Goal: Transaction & Acquisition: Book appointment/travel/reservation

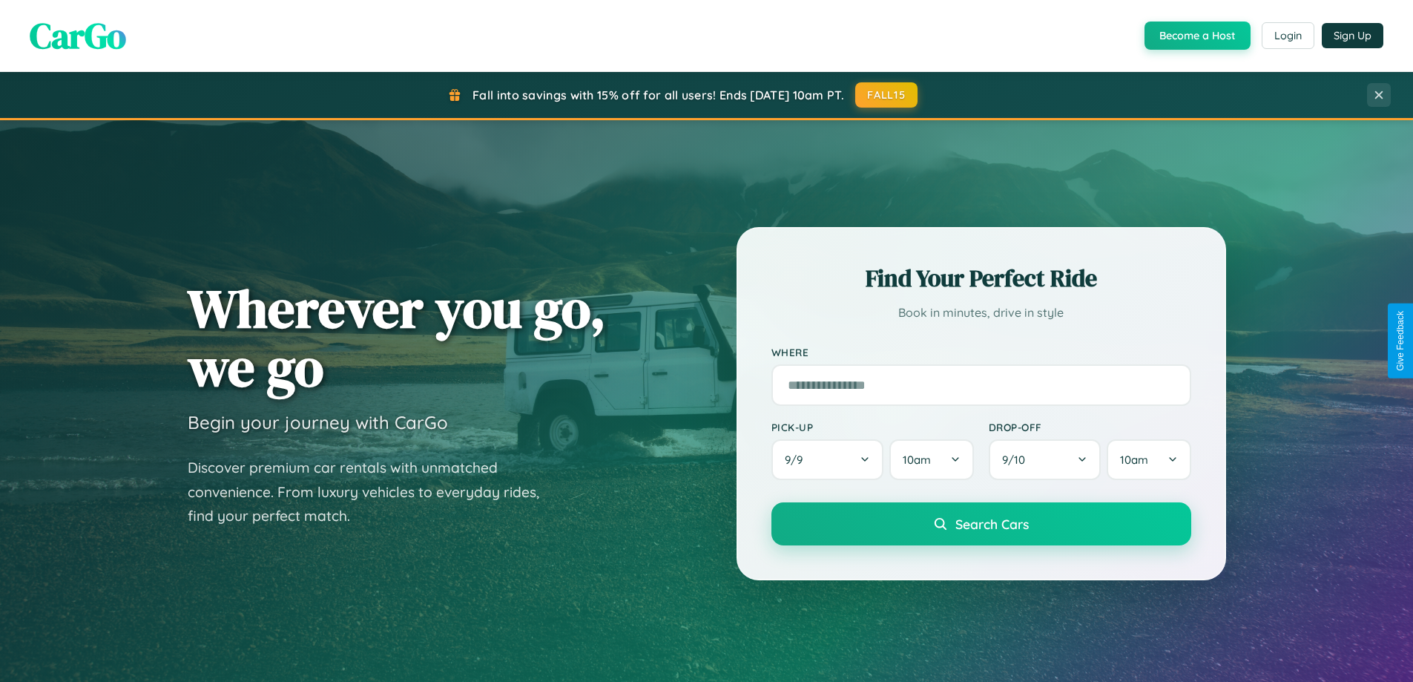
scroll to position [1020, 0]
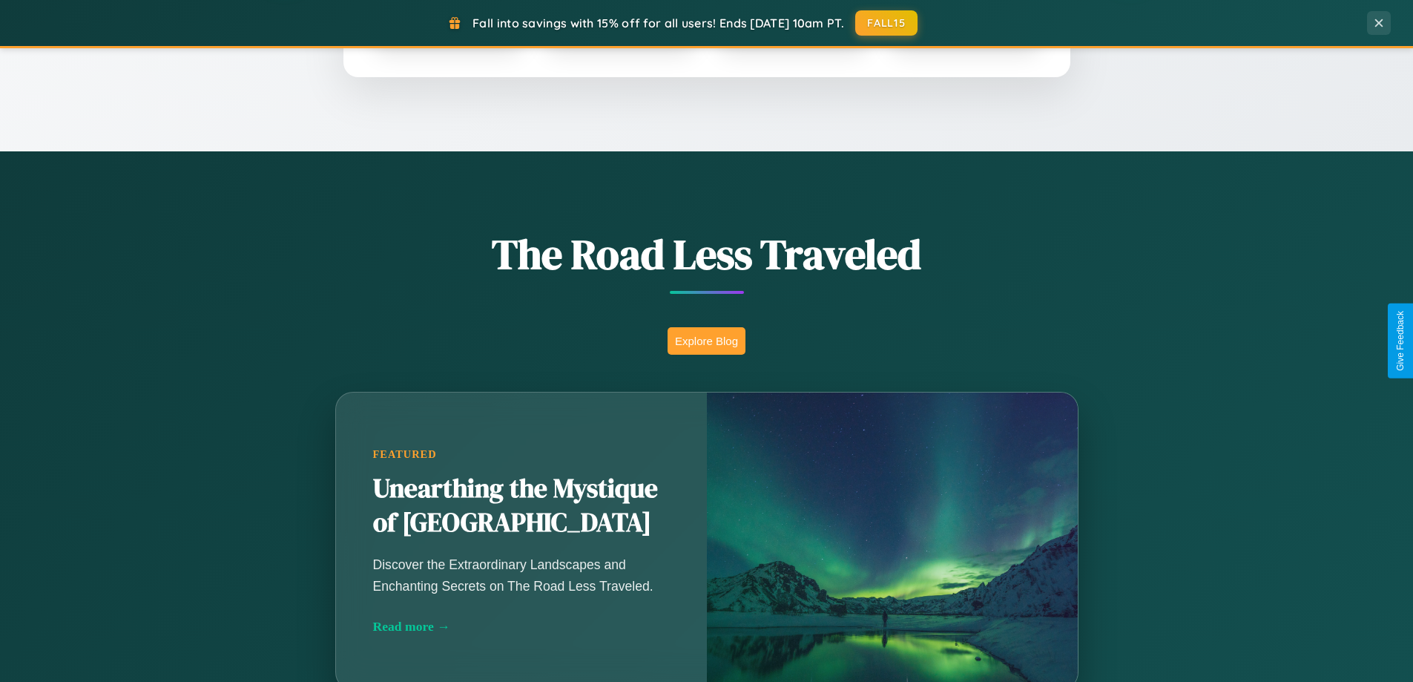
click at [706, 340] on button "Explore Blog" at bounding box center [706, 340] width 78 height 27
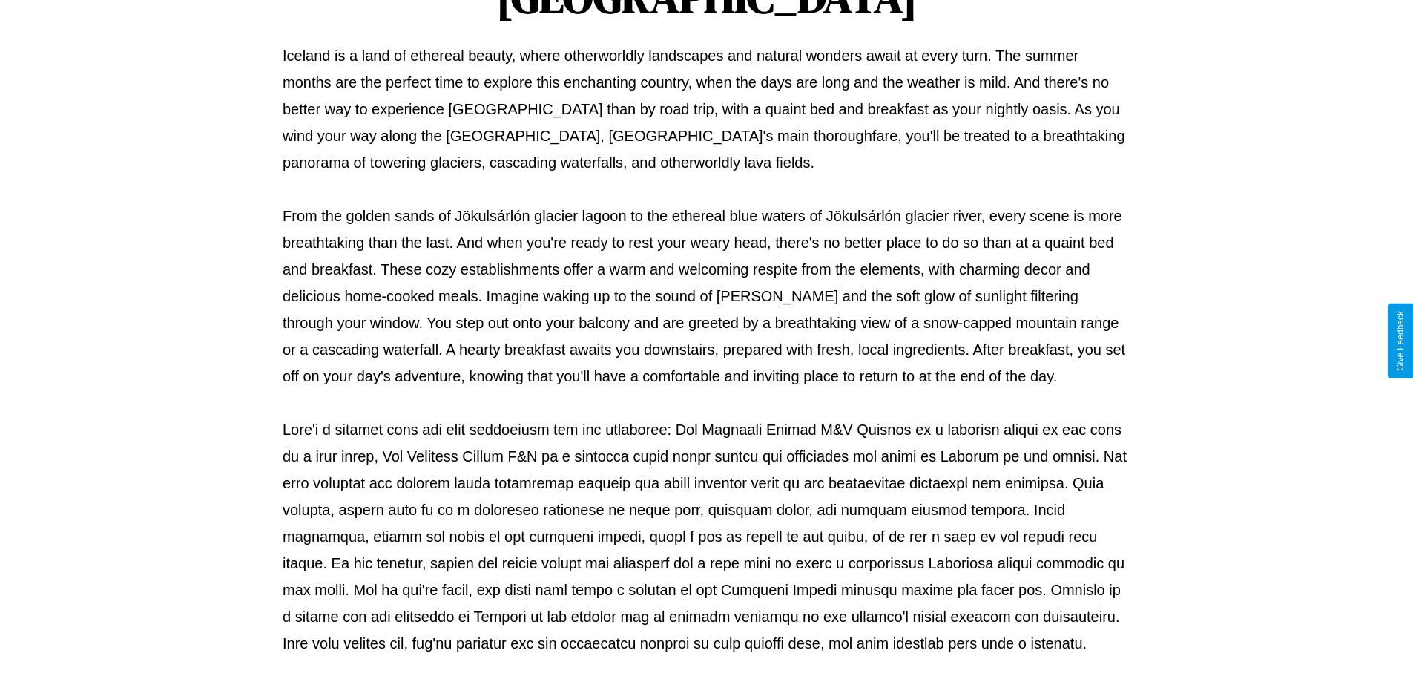
scroll to position [480, 0]
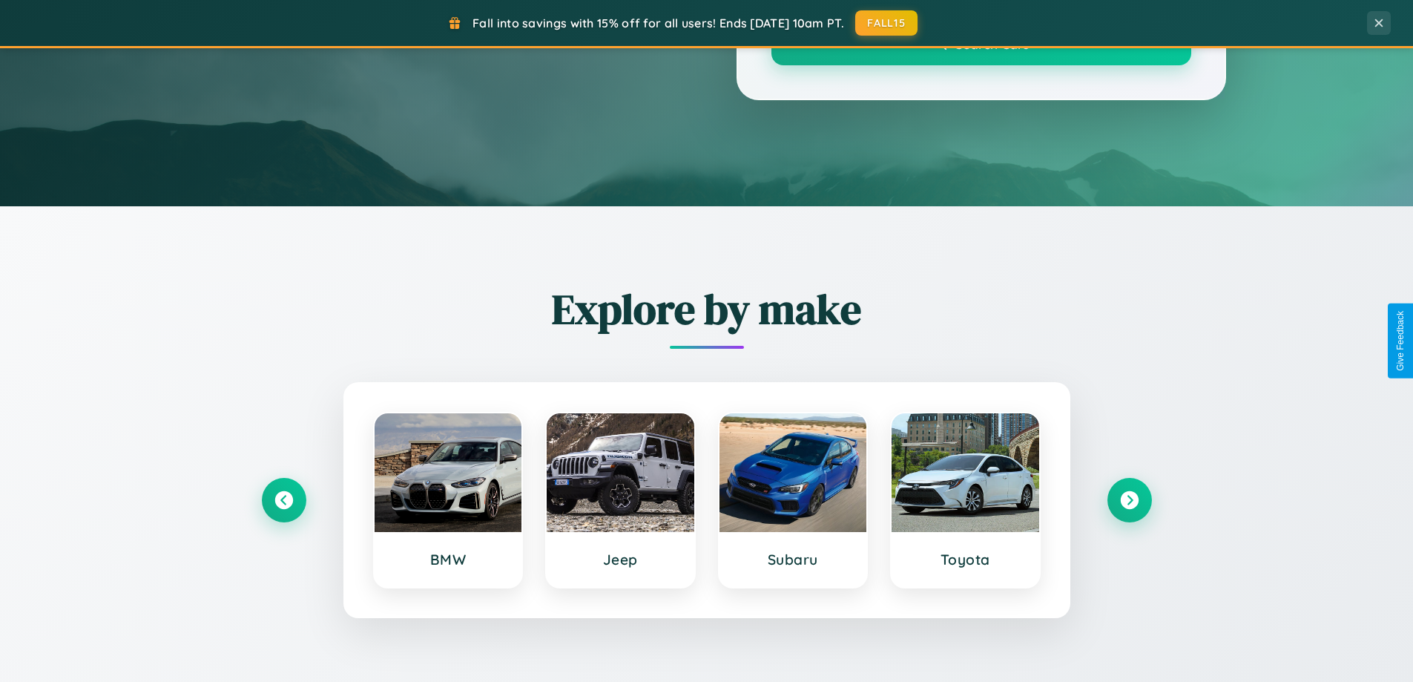
scroll to position [1020, 0]
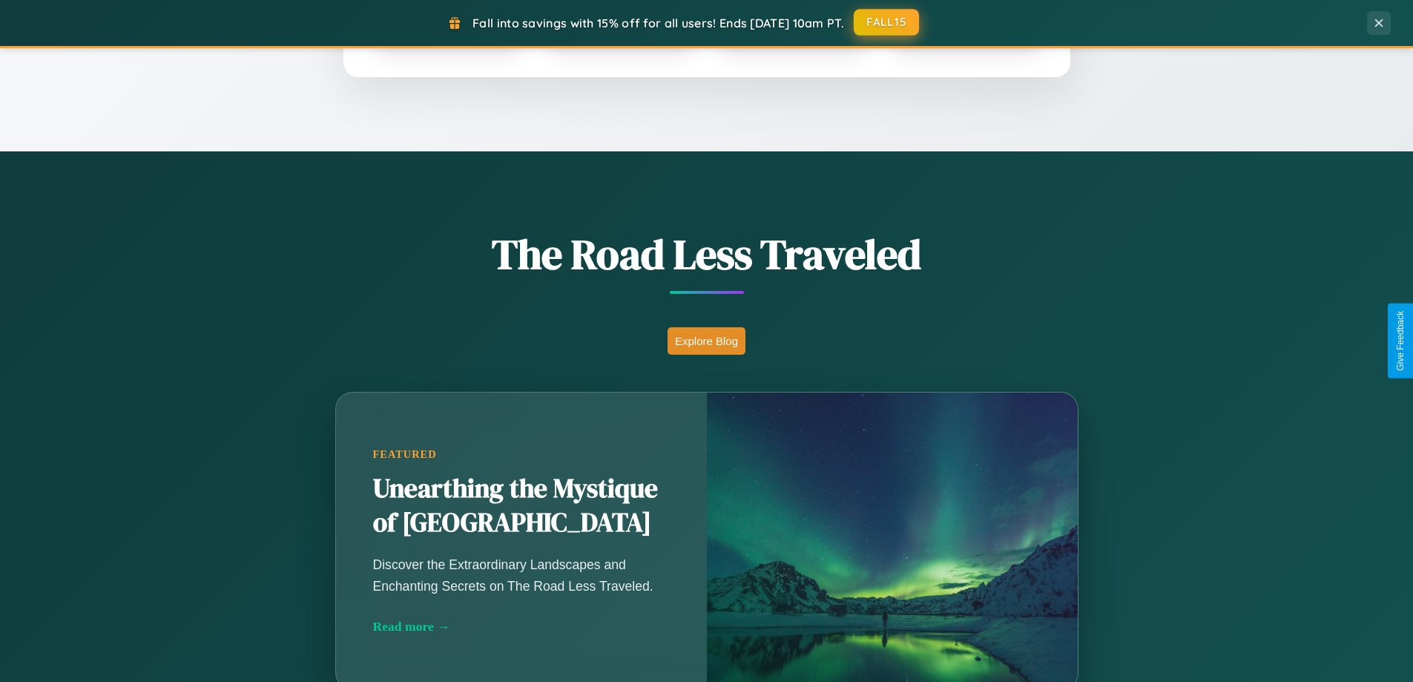
click at [887, 22] on button "FALL15" at bounding box center [886, 22] width 65 height 27
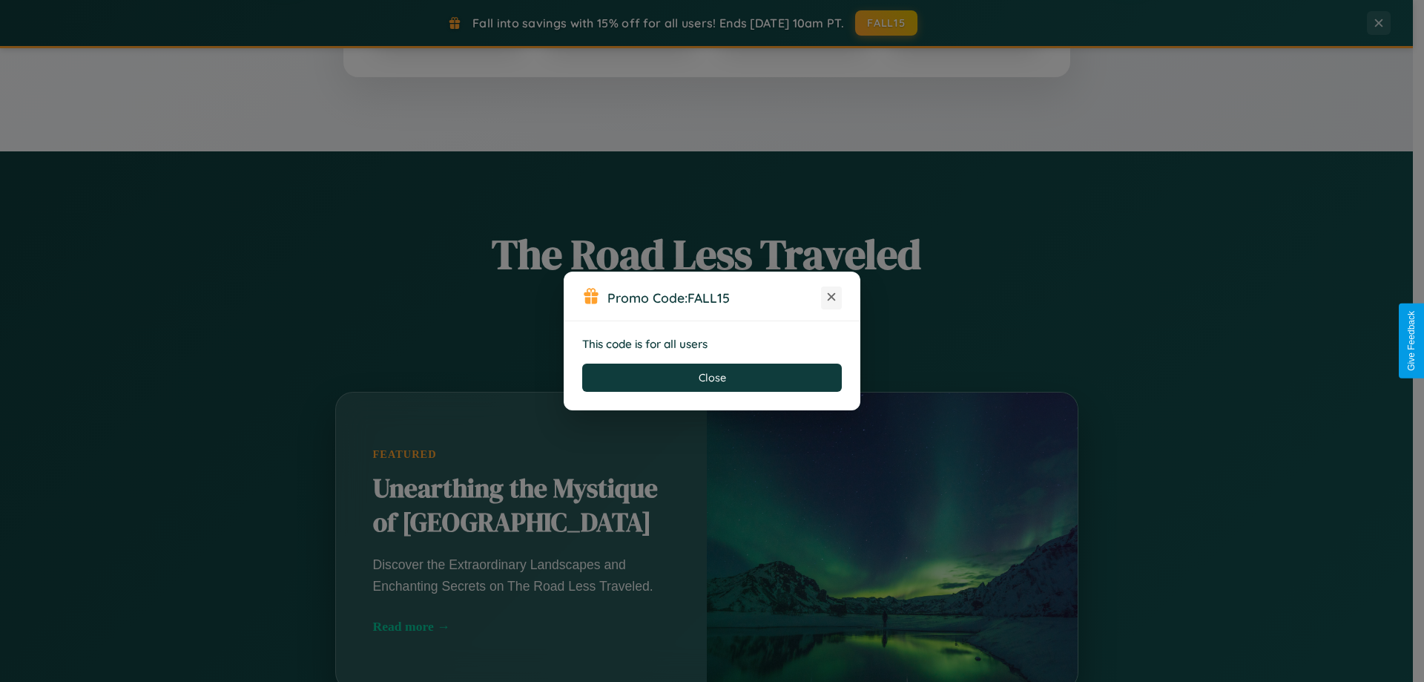
click at [831, 297] on icon at bounding box center [831, 296] width 15 height 15
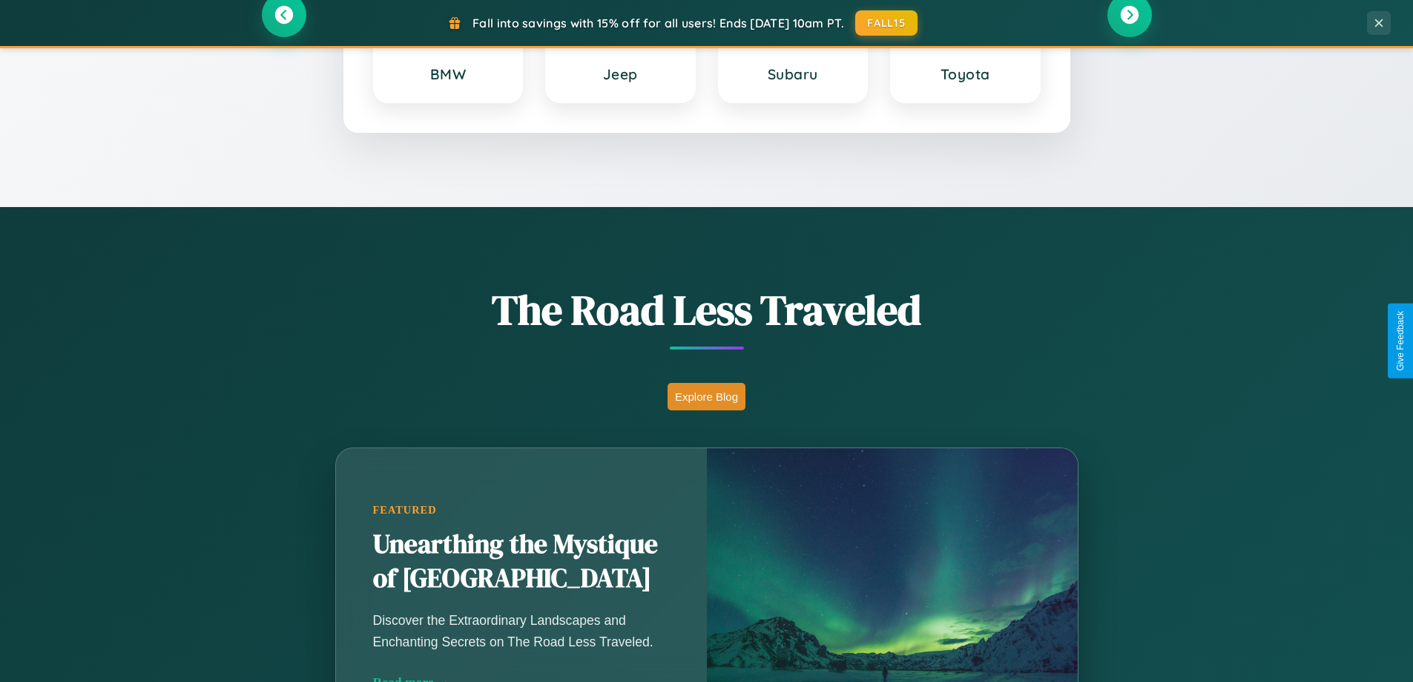
scroll to position [639, 0]
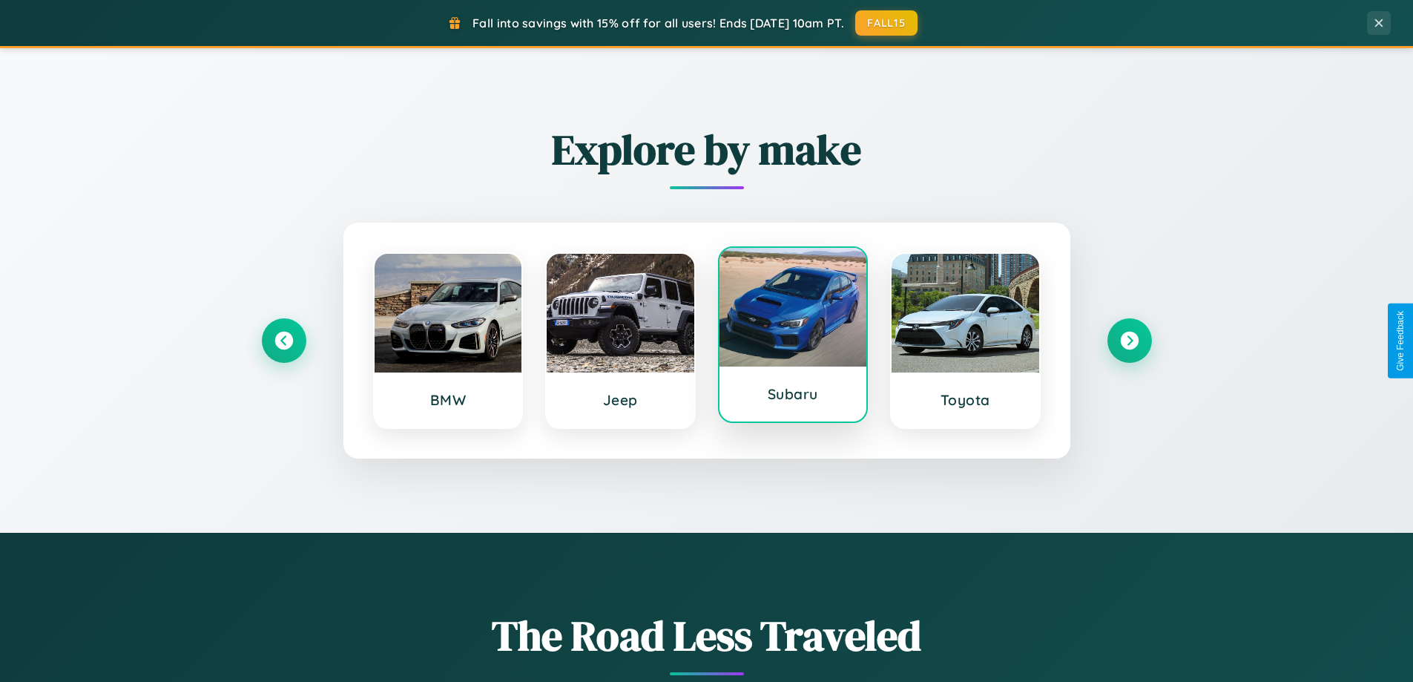
click at [792, 334] on div at bounding box center [793, 307] width 148 height 119
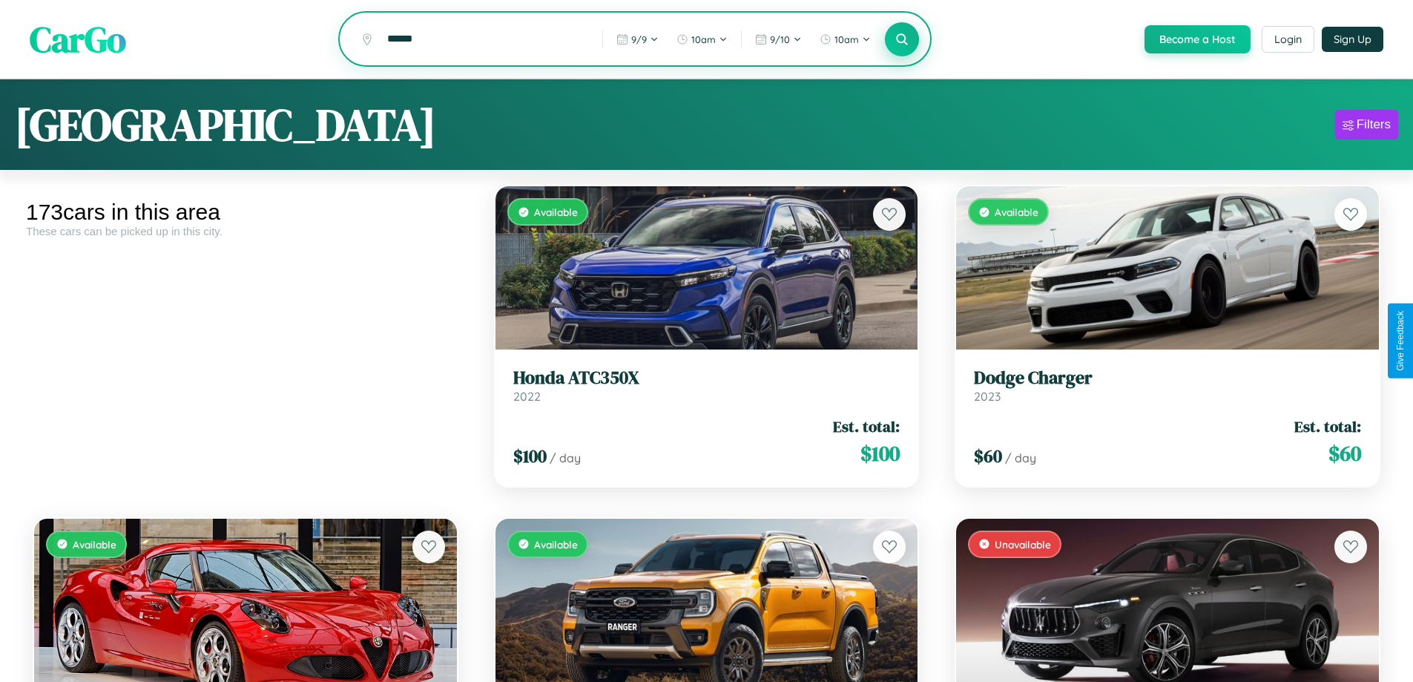
click at [901, 40] on icon at bounding box center [902, 39] width 14 height 14
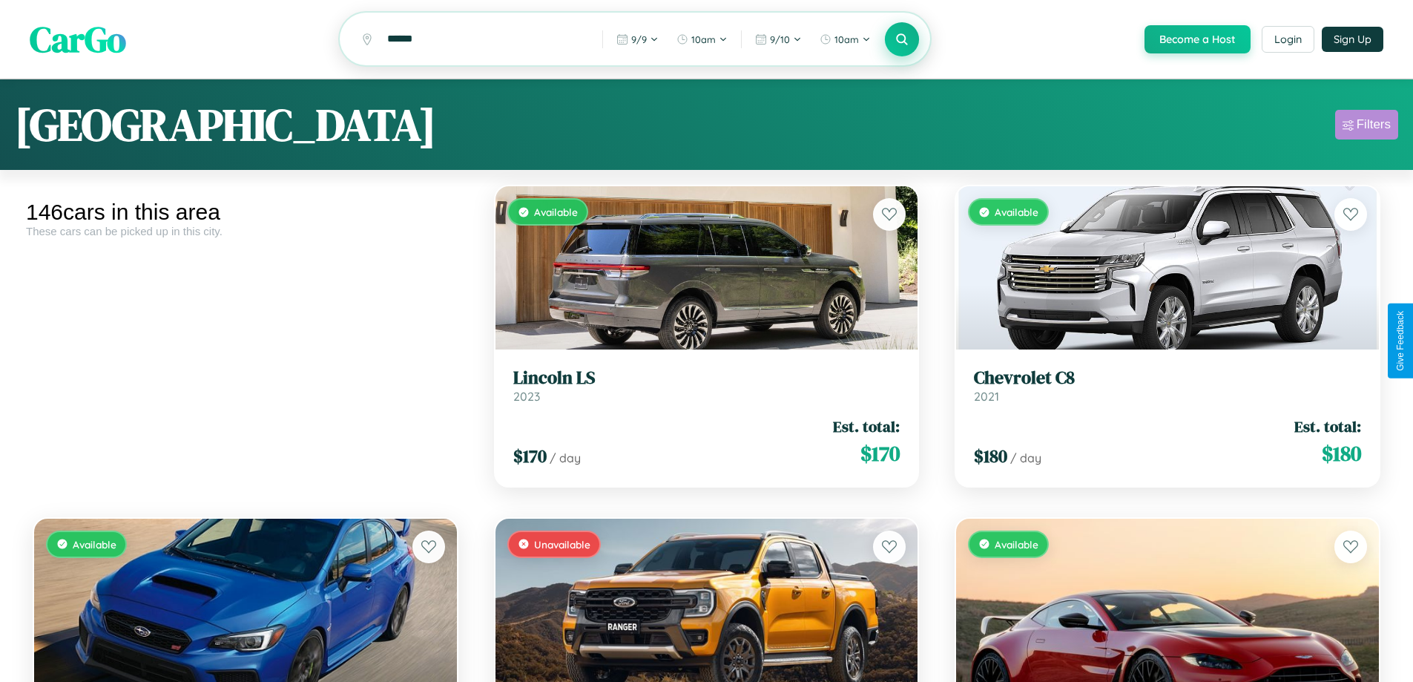
click at [1366, 127] on div "Filters" at bounding box center [1373, 124] width 34 height 15
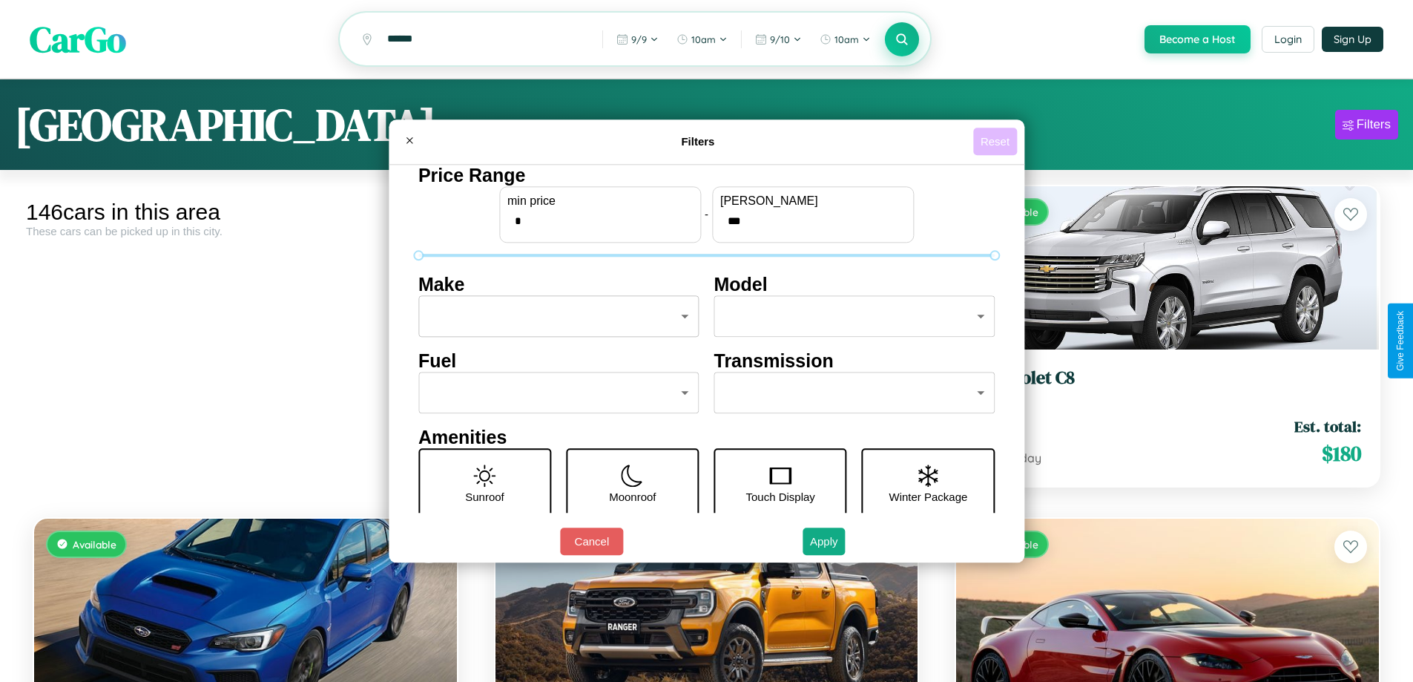
click at [997, 141] on button "Reset" at bounding box center [995, 141] width 44 height 27
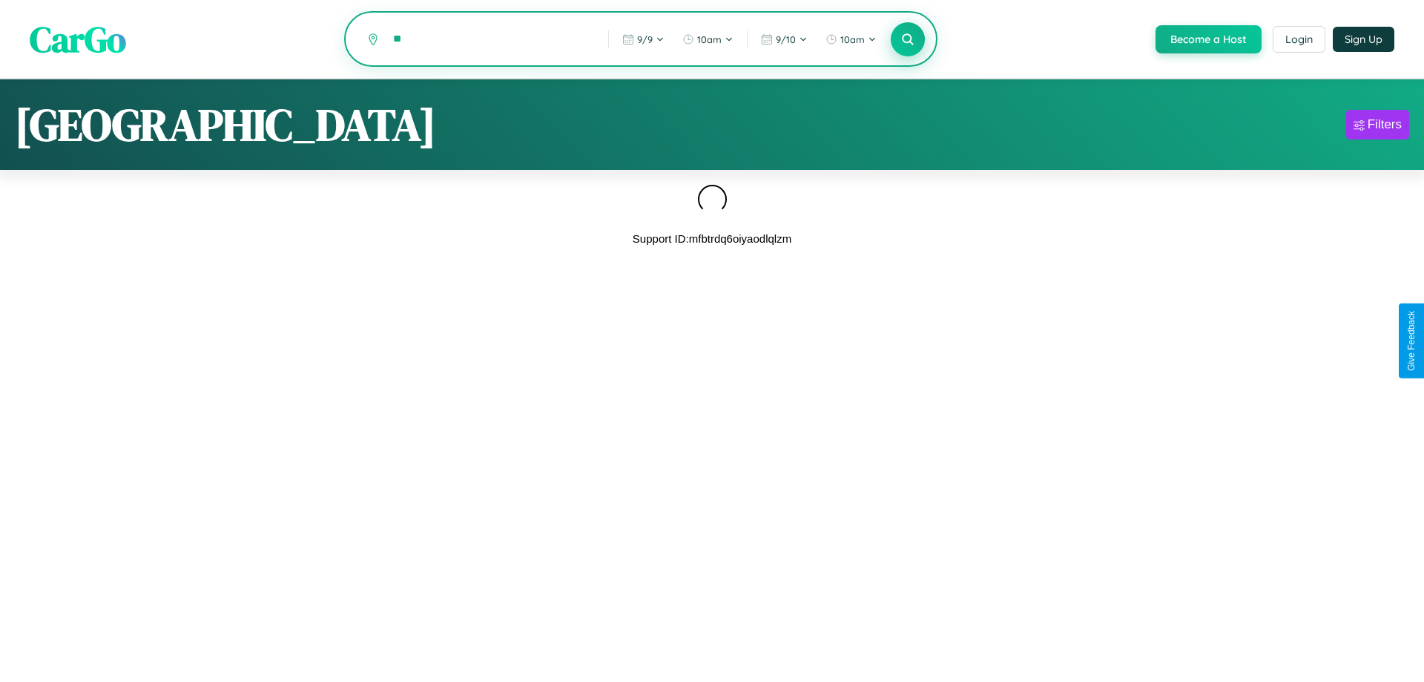
type input "*"
type input "******"
click at [906, 40] on icon at bounding box center [907, 39] width 14 height 14
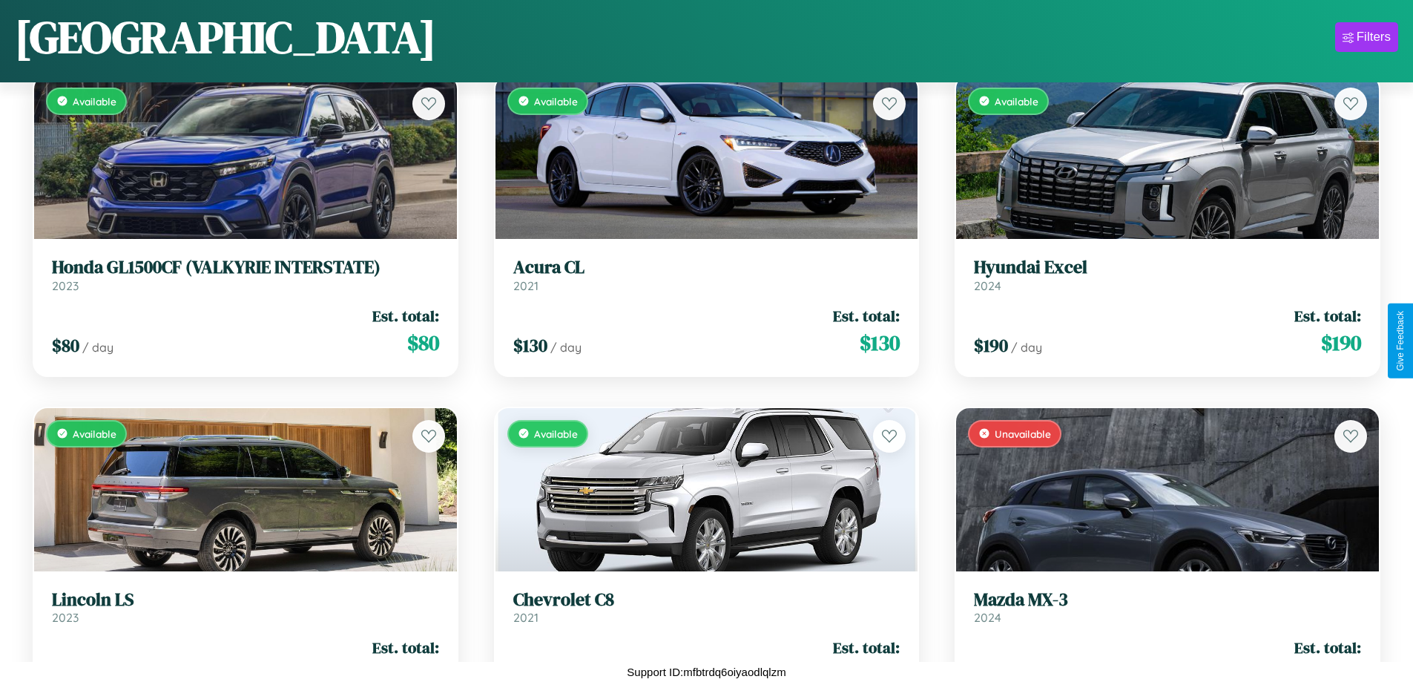
scroll to position [13824, 0]
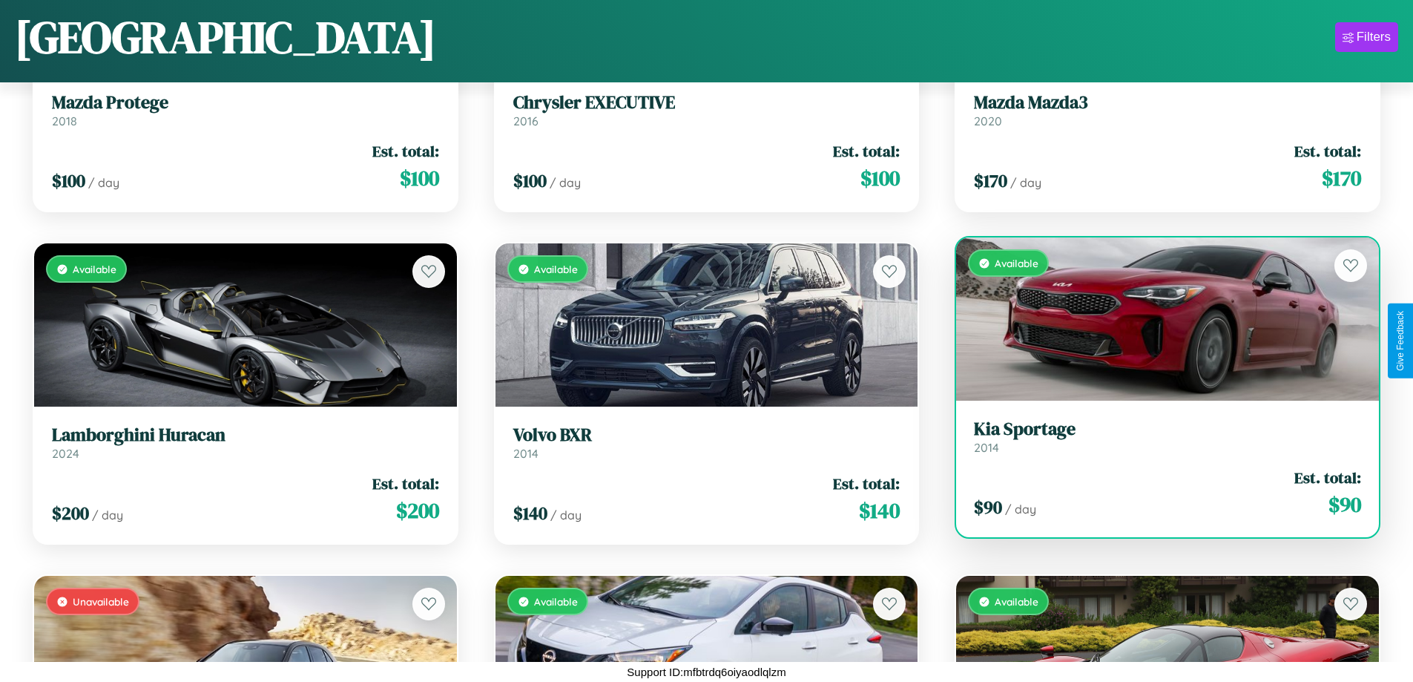
click at [1158, 418] on h3 "Kia Sportage" at bounding box center [1167, 429] width 387 height 22
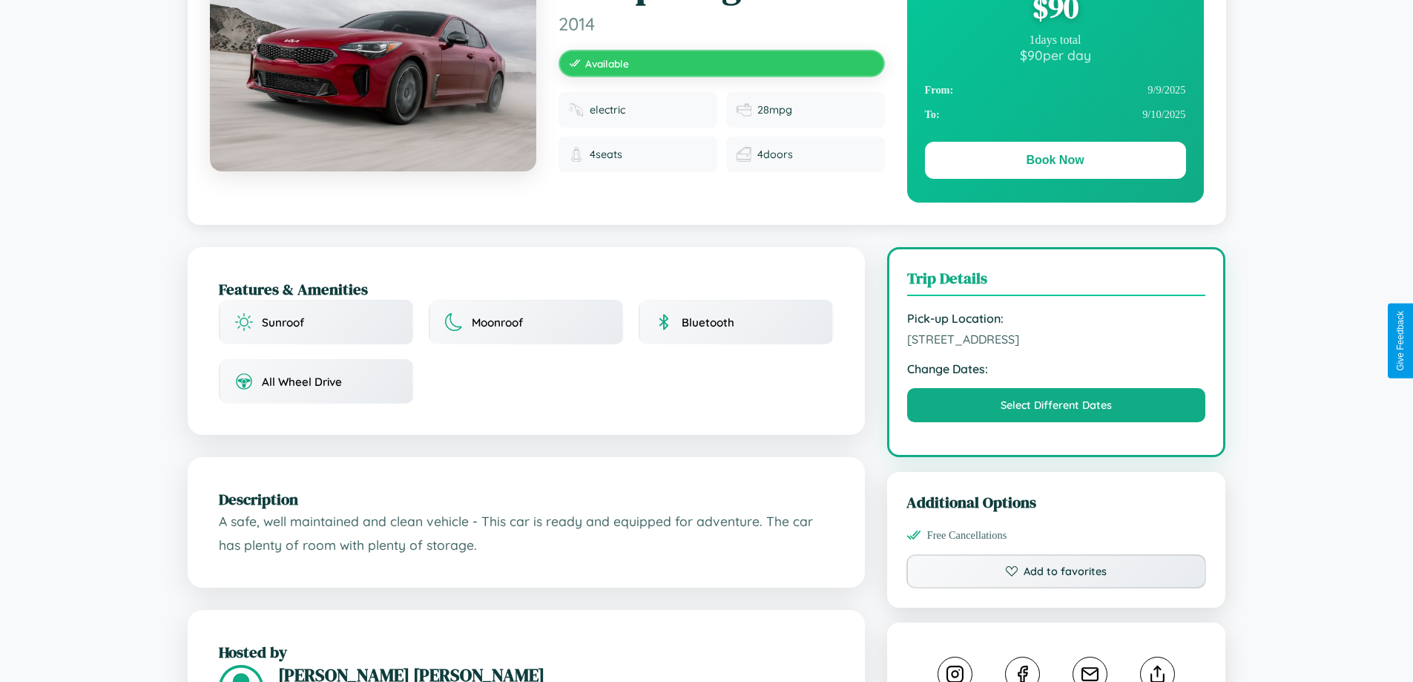
scroll to position [385, 0]
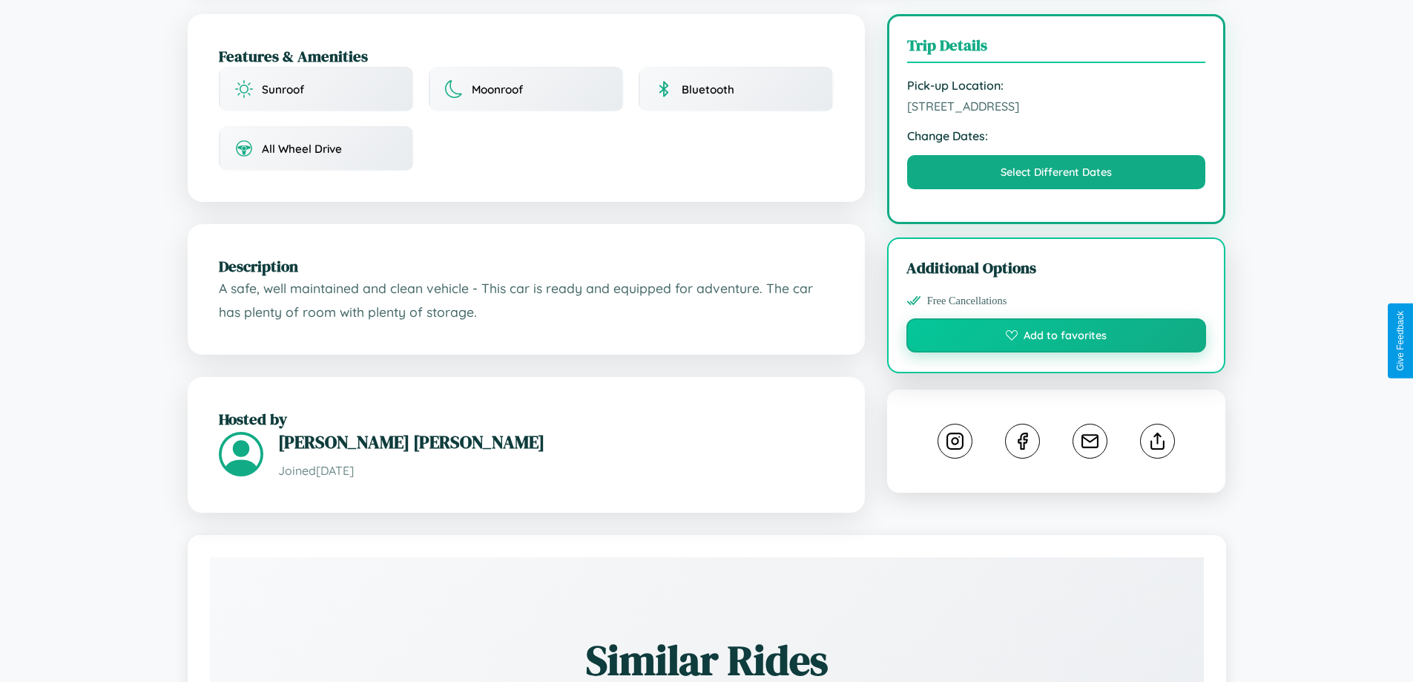
click at [1056, 337] on button "Add to favorites" at bounding box center [1056, 335] width 300 height 34
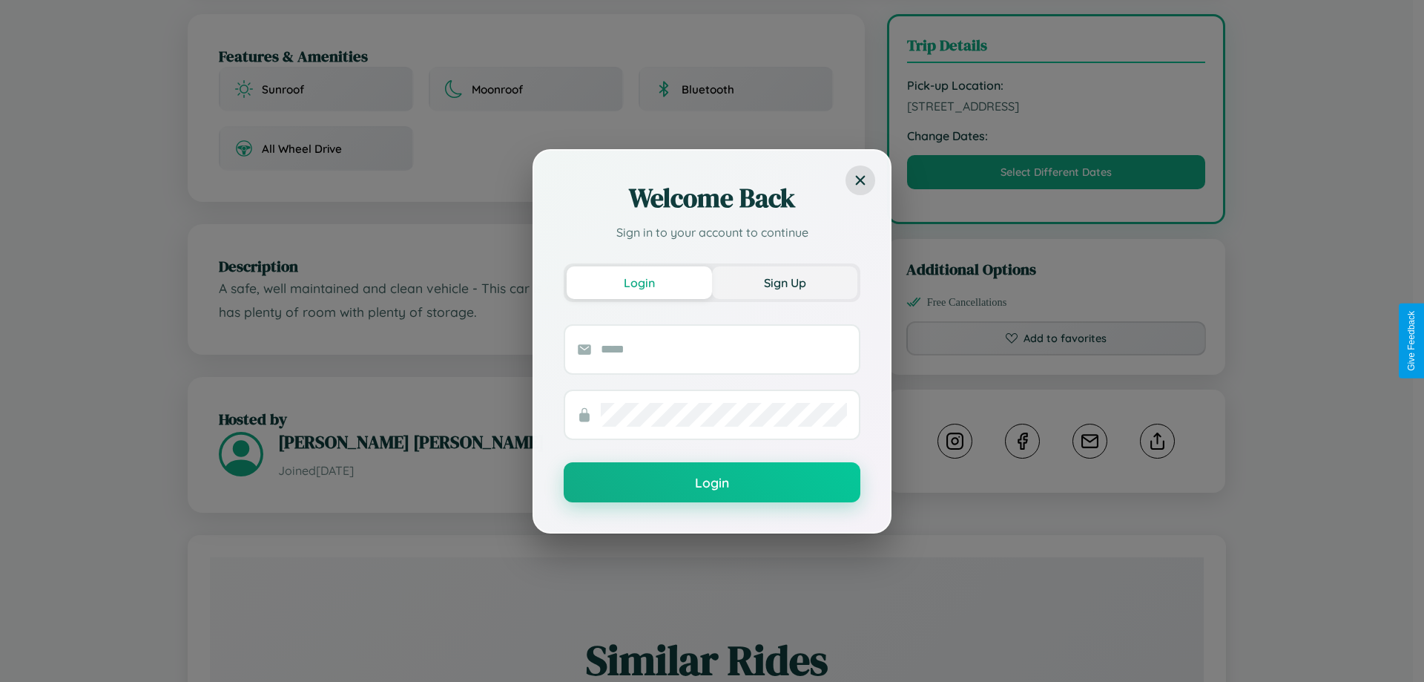
click at [785, 282] on button "Sign Up" at bounding box center [784, 282] width 145 height 33
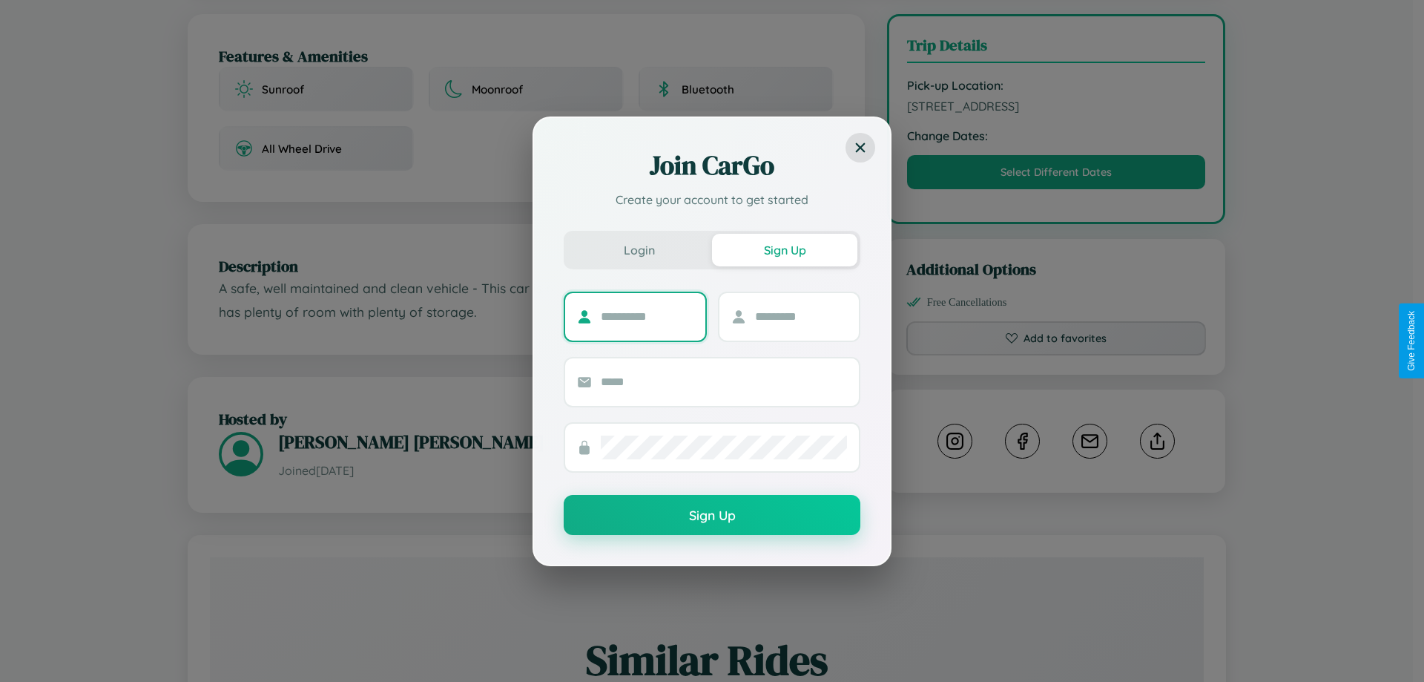
click at [647, 316] on input "text" at bounding box center [647, 317] width 93 height 24
type input "*****"
click at [800, 316] on input "text" at bounding box center [801, 317] width 93 height 24
type input "*****"
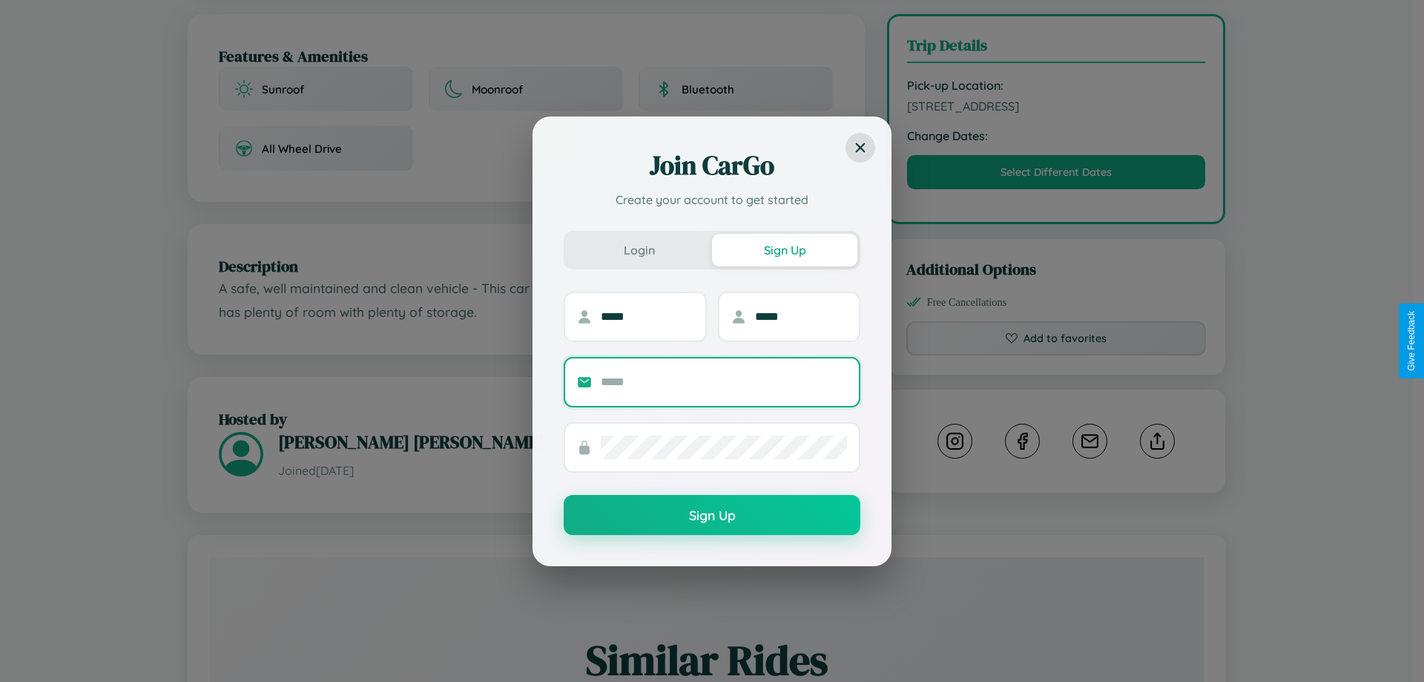
click at [724, 381] on input "text" at bounding box center [724, 382] width 246 height 24
type input "**********"
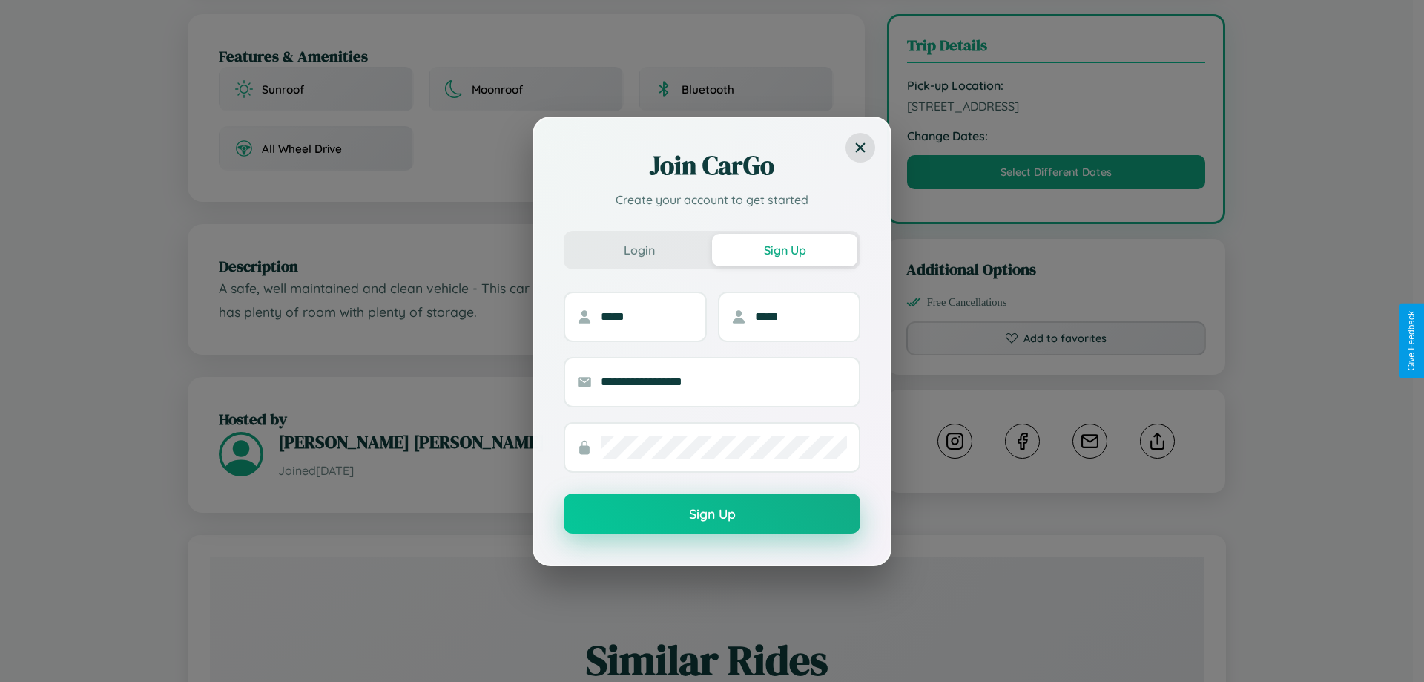
click at [712, 514] on button "Sign Up" at bounding box center [712, 513] width 297 height 40
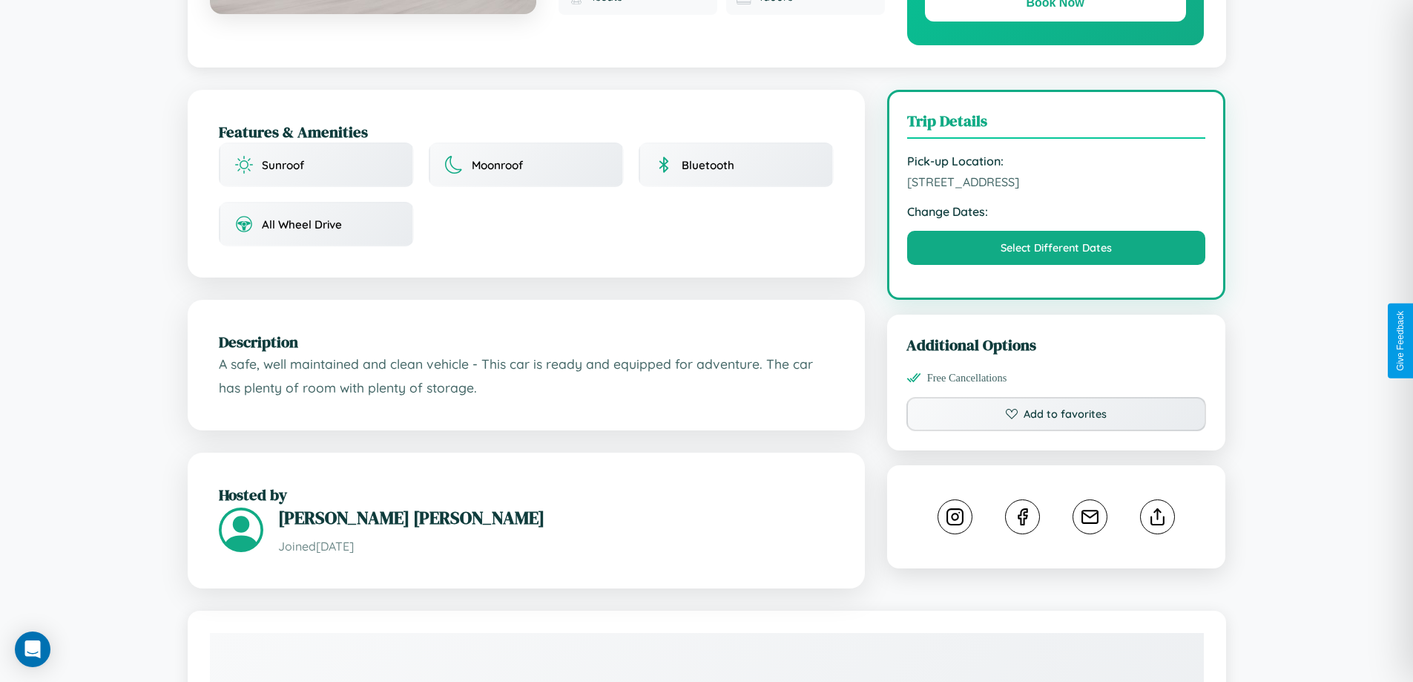
scroll to position [0, 0]
